Goal: Transaction & Acquisition: Subscribe to service/newsletter

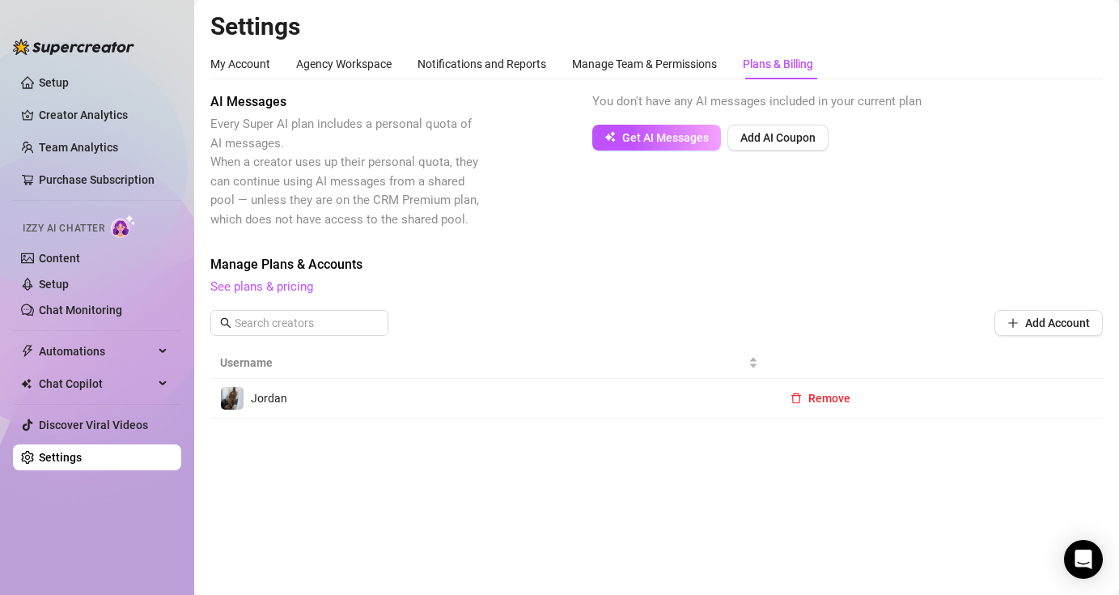
click at [675, 133] on span "Get AI Messages" at bounding box center [665, 137] width 87 height 13
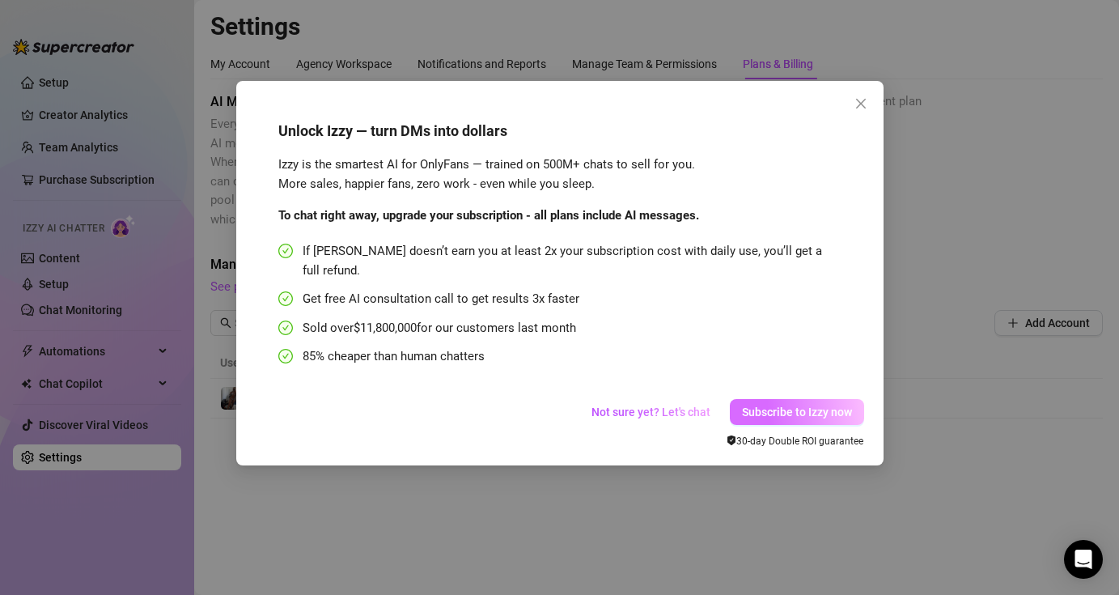
click at [800, 405] on span "Subscribe to Izzy now" at bounding box center [797, 411] width 110 height 13
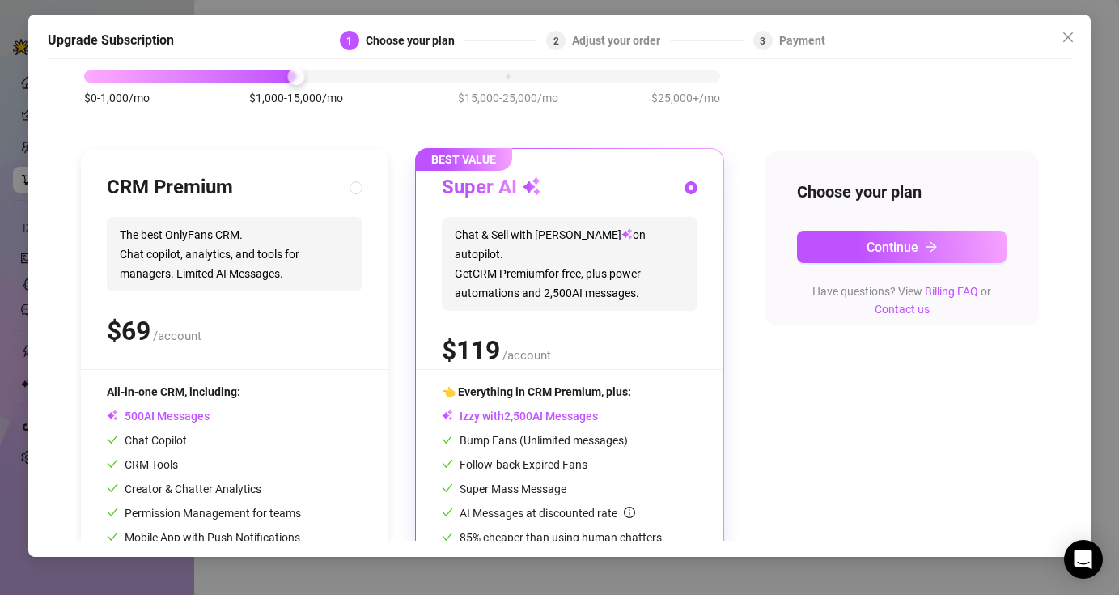
scroll to position [75, 0]
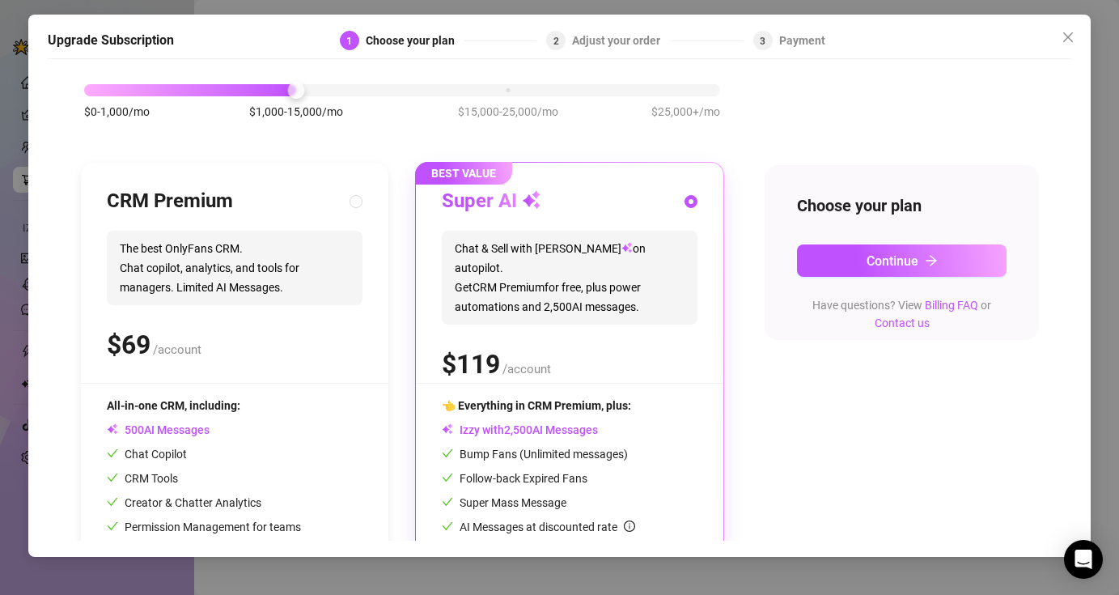
click at [284, 330] on div "$ /account" at bounding box center [235, 344] width 256 height 40
radio input "true"
radio input "false"
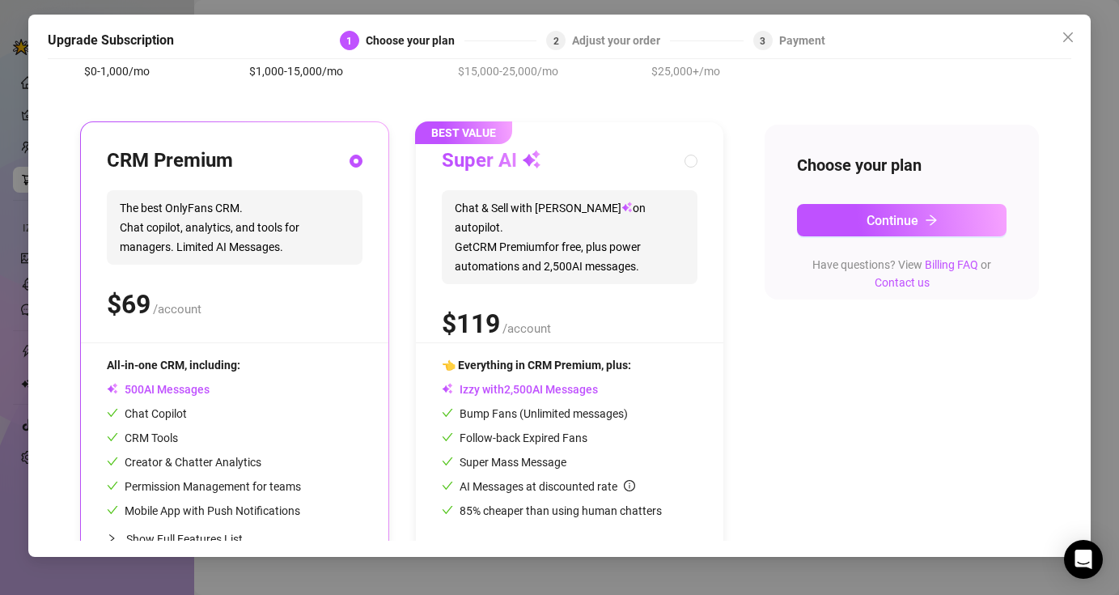
scroll to position [123, 0]
